Goal: Task Accomplishment & Management: Complete application form

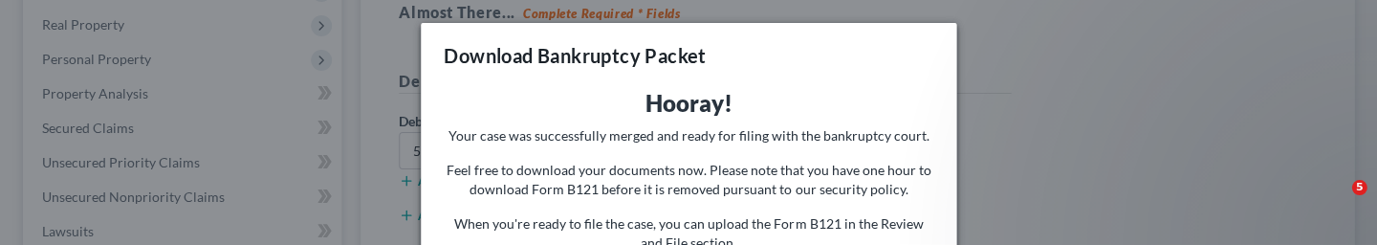
click at [1000, 98] on div "Download Bankruptcy Packet Hooray! Your case was successfully merged and ready …" at bounding box center [688, 122] width 1377 height 245
click at [982, 114] on div "Download Bankruptcy Packet Hooray! Your case was successfully merged and ready …" at bounding box center [688, 122] width 1377 height 245
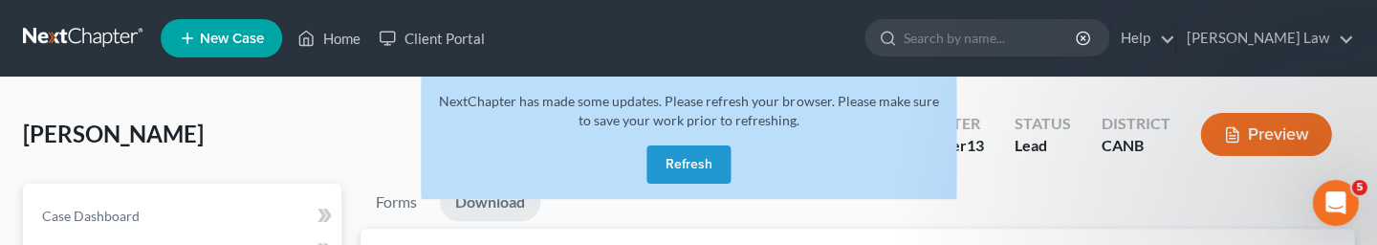
click at [716, 159] on button "Refresh" at bounding box center [689, 164] width 84 height 38
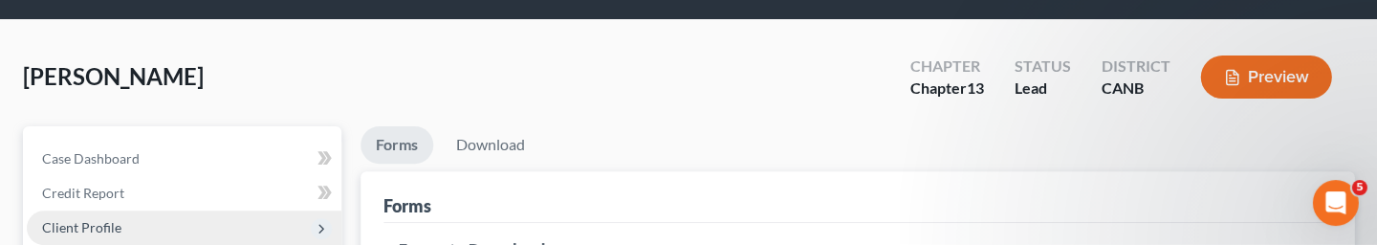
click at [161, 218] on span "Client Profile" at bounding box center [184, 227] width 315 height 34
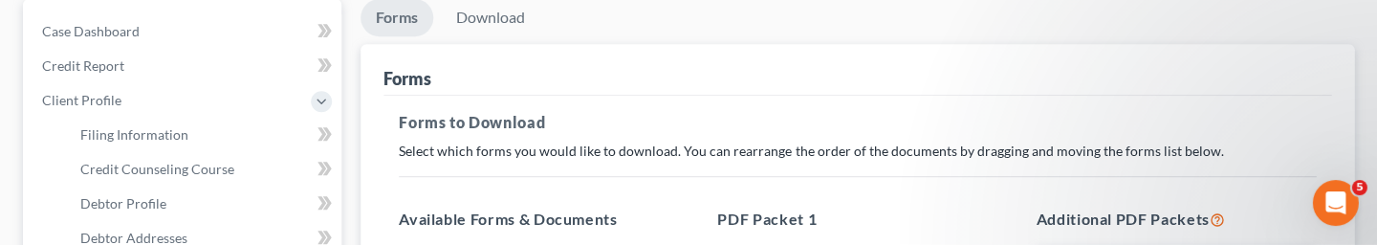
scroll to position [181, 0]
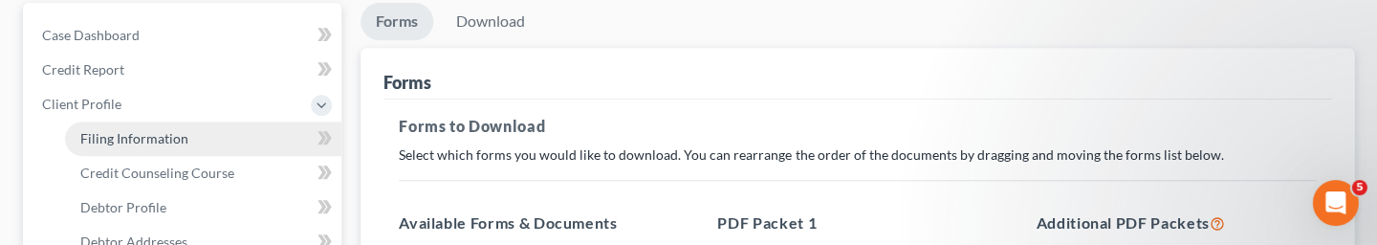
click at [147, 132] on span "Filing Information" at bounding box center [134, 138] width 108 height 16
select select "1"
select select "0"
select select "3"
select select "4"
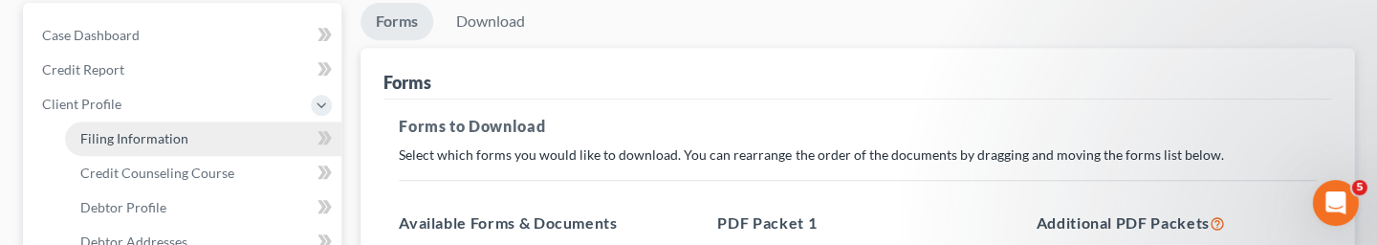
select select "0"
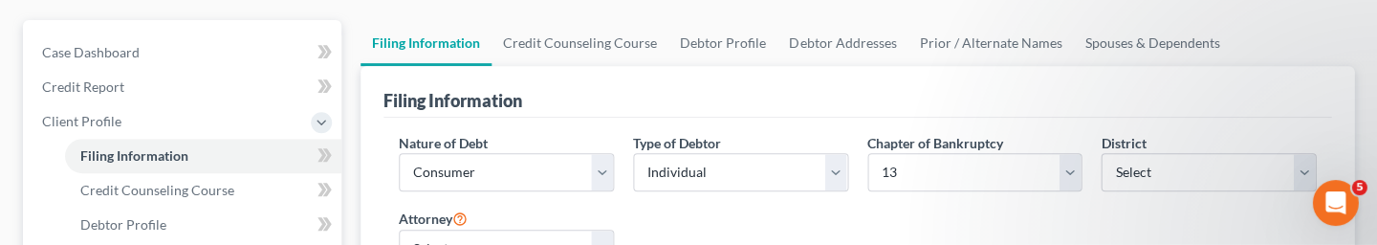
scroll to position [140, 0]
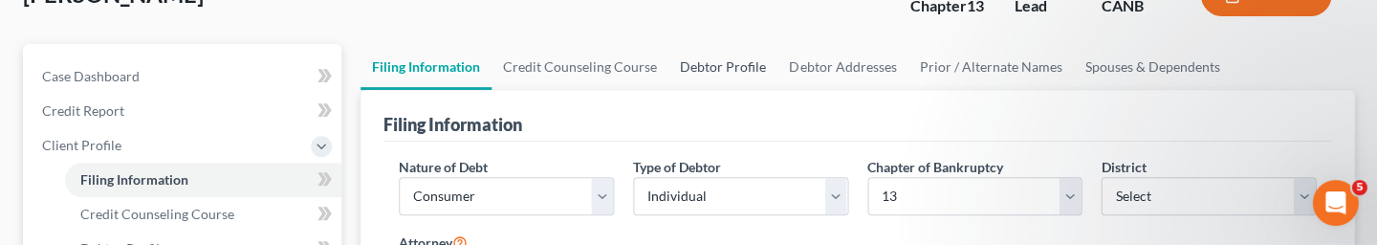
click at [714, 66] on link "Debtor Profile" at bounding box center [723, 67] width 109 height 46
select select "3"
select select "0"
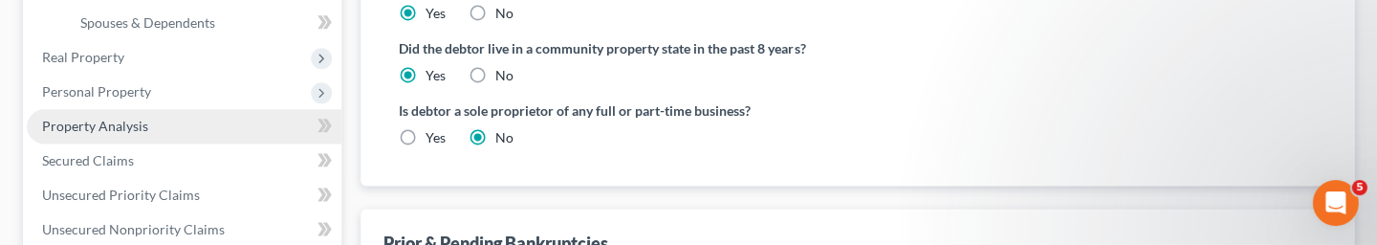
scroll to position [503, 0]
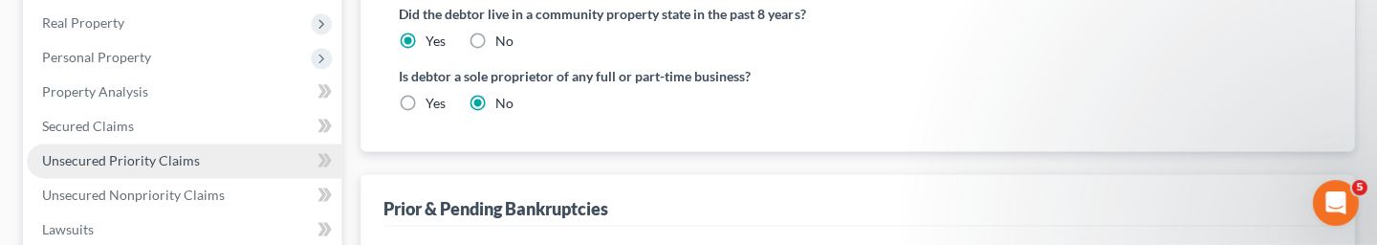
click at [223, 147] on link "Unsecured Priority Claims" at bounding box center [184, 160] width 315 height 34
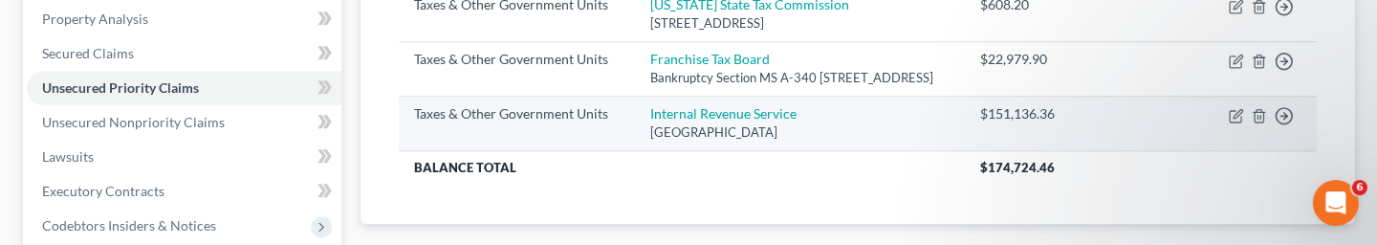
scroll to position [368, 0]
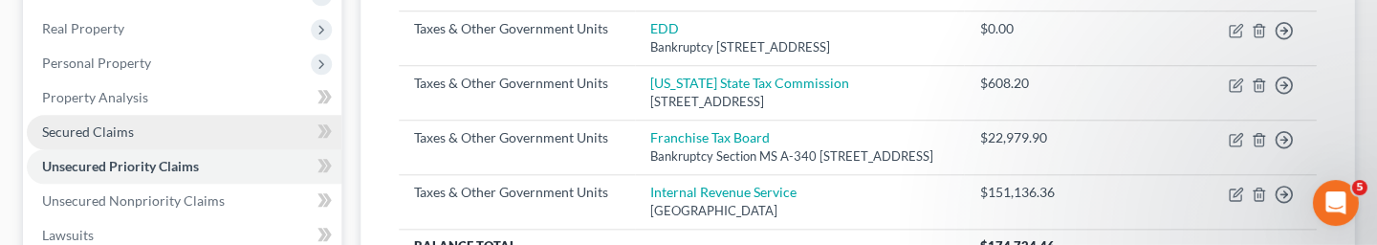
click at [164, 128] on link "Secured Claims" at bounding box center [184, 132] width 315 height 34
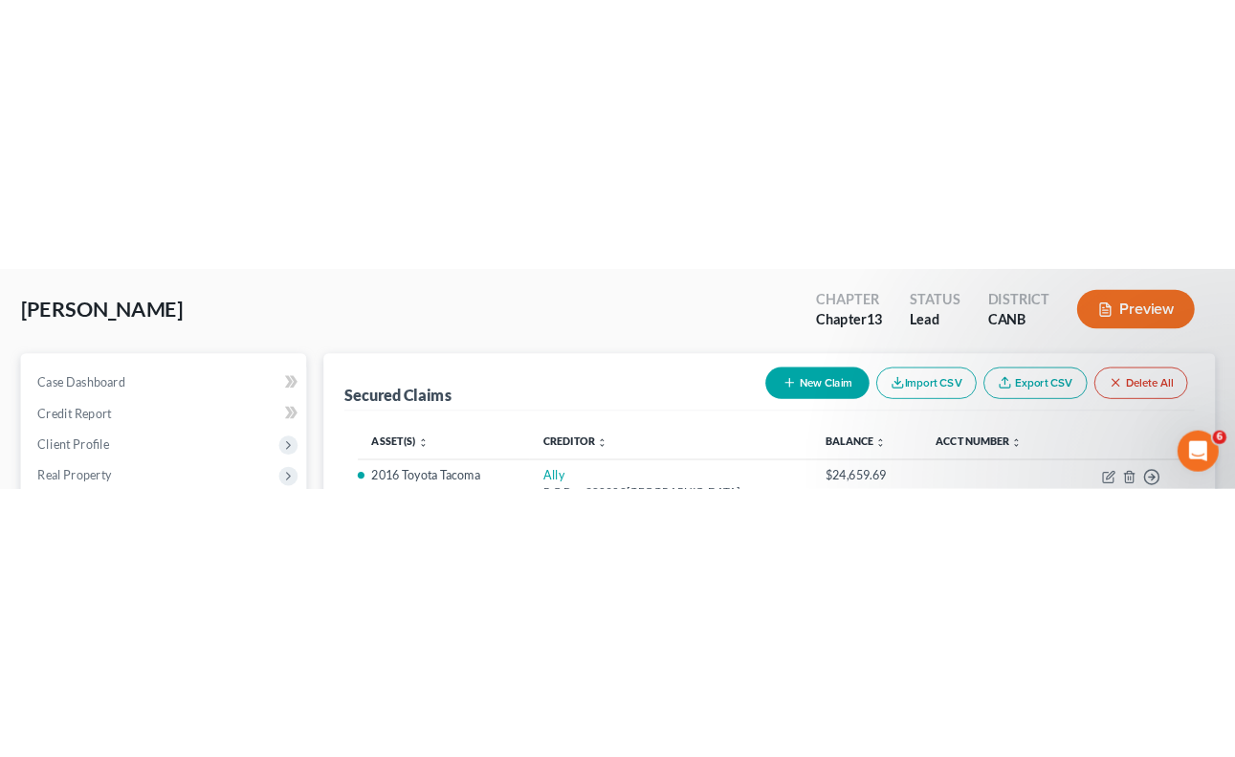
scroll to position [95, 0]
